Goal: Task Accomplishment & Management: Use online tool/utility

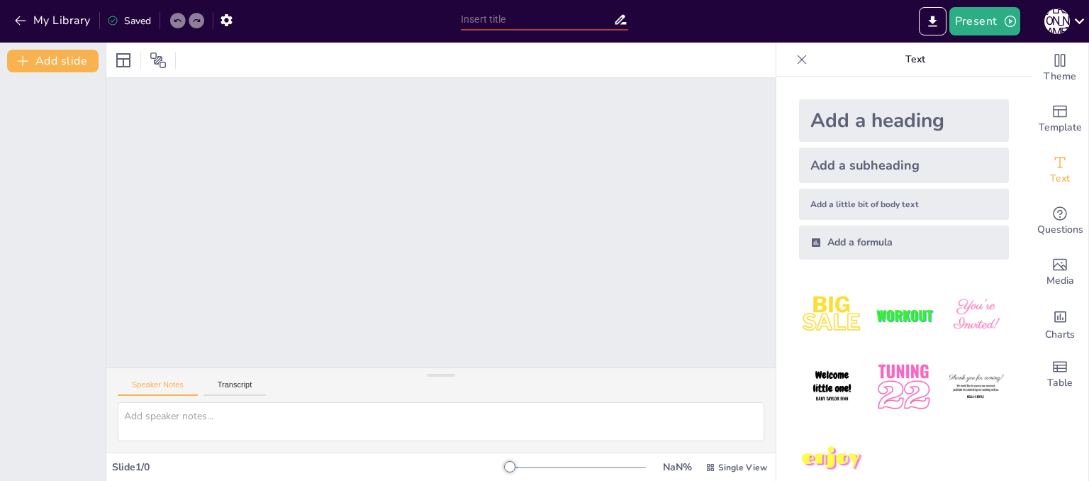
click at [191, 464] on div "Slide 1 / 0" at bounding box center [311, 466] width 398 height 13
click at [830, 397] on img at bounding box center [832, 387] width 66 height 66
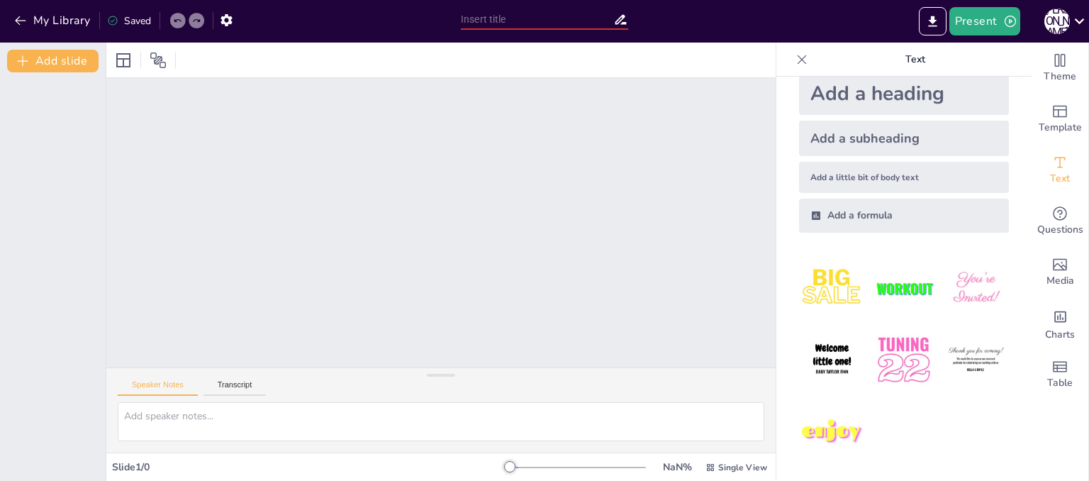
click at [556, 19] on input "text" at bounding box center [537, 19] width 152 height 21
click at [993, 21] on button "Present" at bounding box center [984, 21] width 71 height 28
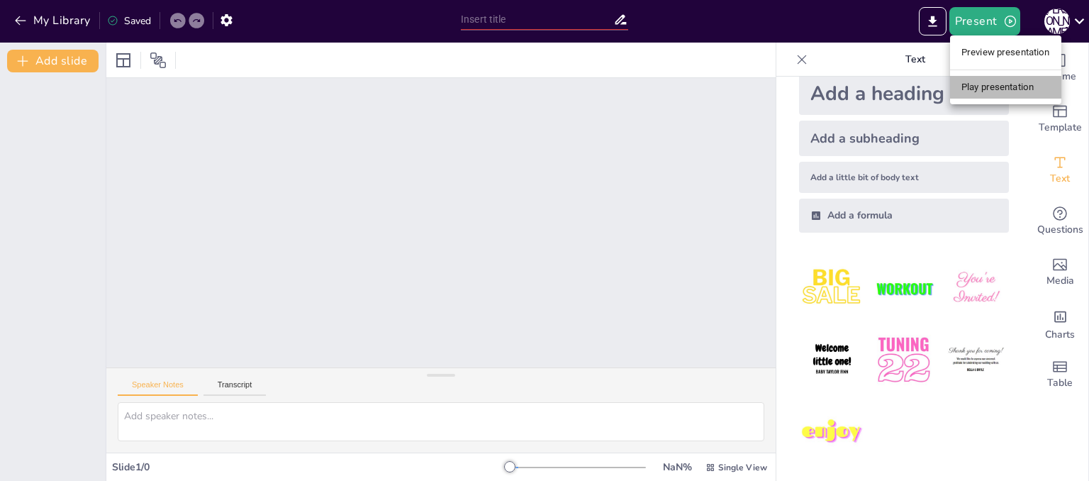
click at [984, 84] on li "Play presentation" at bounding box center [1005, 87] width 111 height 23
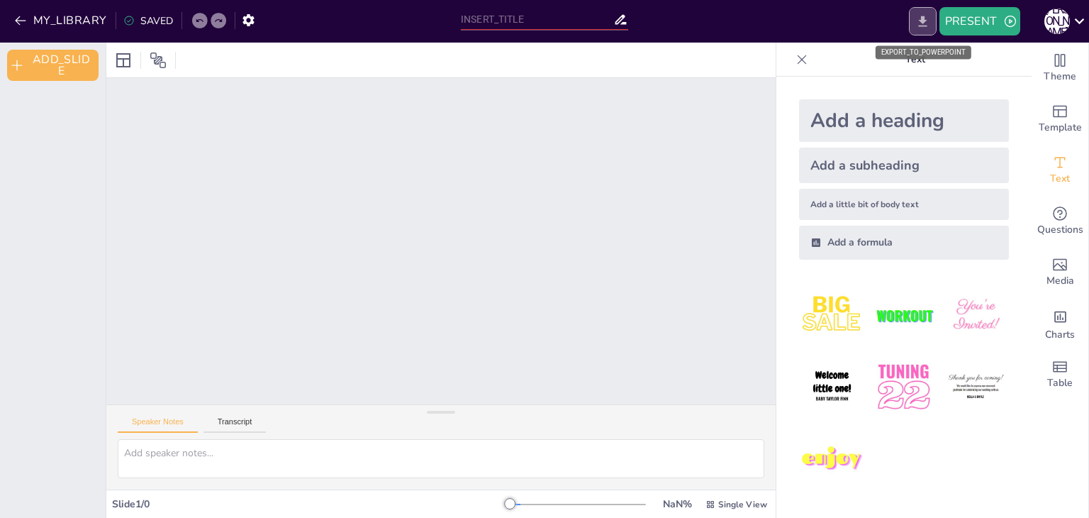
click at [923, 23] on icon "EXPORT_TO_POWERPOINT" at bounding box center [922, 21] width 15 height 15
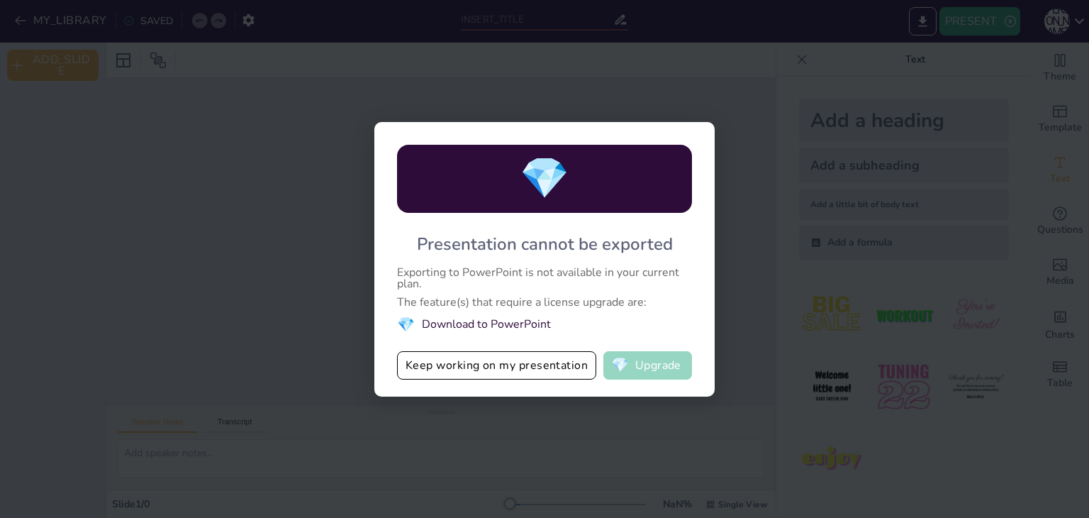
click at [640, 369] on button "💎 Upgrade" at bounding box center [647, 365] width 89 height 28
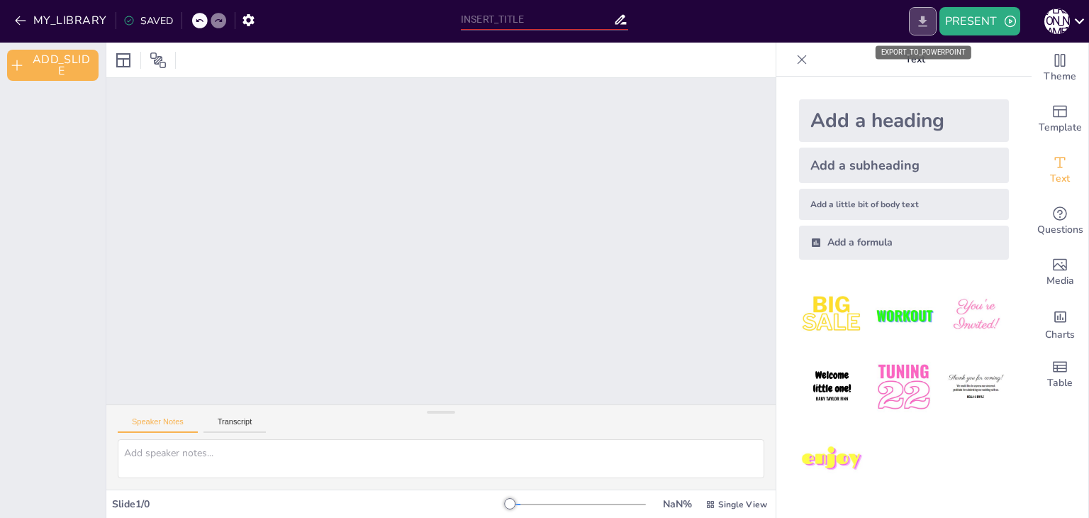
click at [924, 23] on icon "EXPORT_TO_POWERPOINT" at bounding box center [922, 21] width 15 height 15
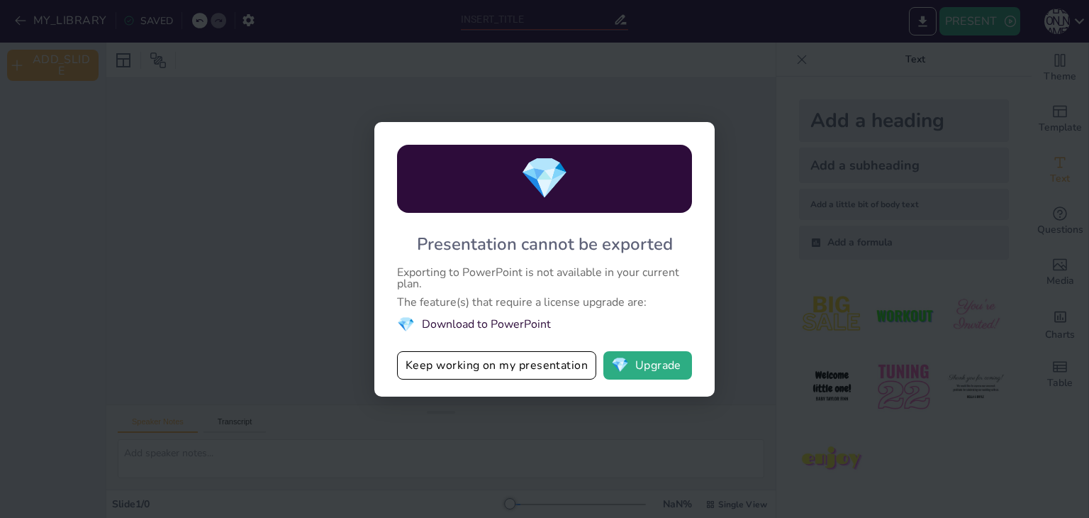
click at [487, 327] on li "💎 Download to PowerPoint" at bounding box center [544, 324] width 295 height 19
click at [436, 321] on li "💎 Download to PowerPoint" at bounding box center [544, 324] width 295 height 19
click at [452, 318] on li "💎 Download to PowerPoint" at bounding box center [544, 324] width 295 height 19
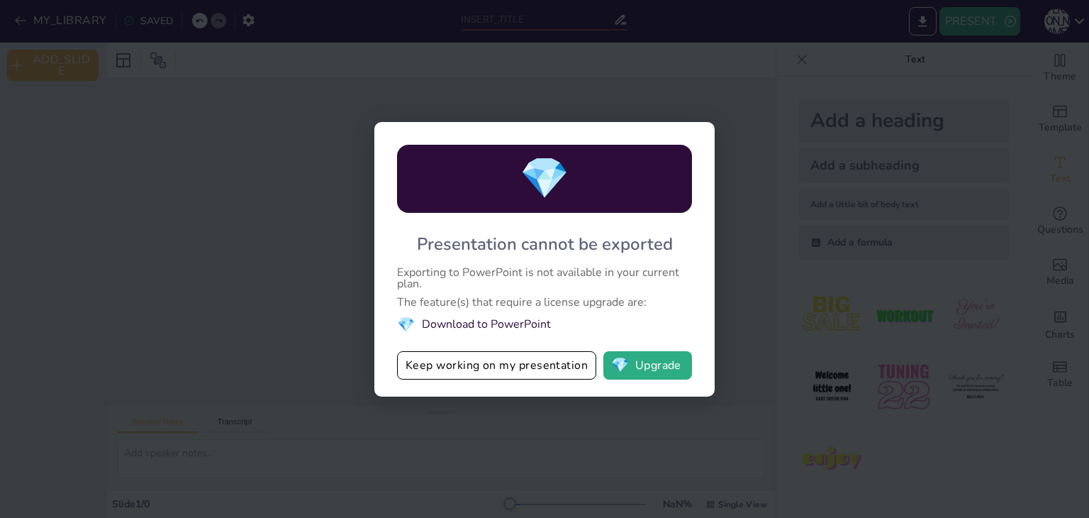
click at [296, 262] on div "💎 Presentation cannot be exported Exporting to PowerPoint is not available in y…" at bounding box center [544, 259] width 1089 height 518
click at [515, 249] on div "Presentation cannot be exported" at bounding box center [545, 244] width 256 height 23
click at [621, 372] on span "💎" at bounding box center [620, 365] width 18 height 14
